Goal: Communication & Community: Answer question/provide support

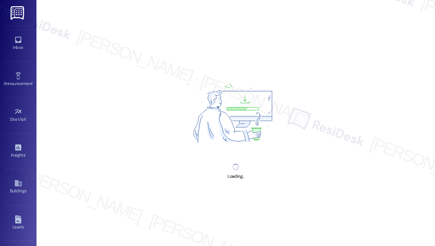
click at [410, 24] on div "Loading..." at bounding box center [235, 123] width 398 height 246
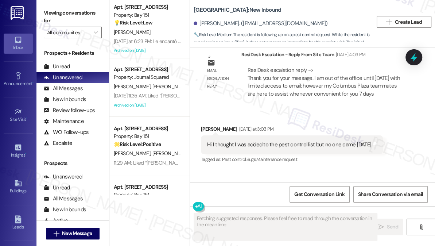
scroll to position [13578, 0]
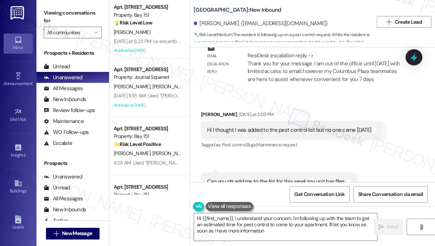
type textarea "Hi {{first_name}}, I understand your concern. I'm following up with the team to…"
